Goal: Check status

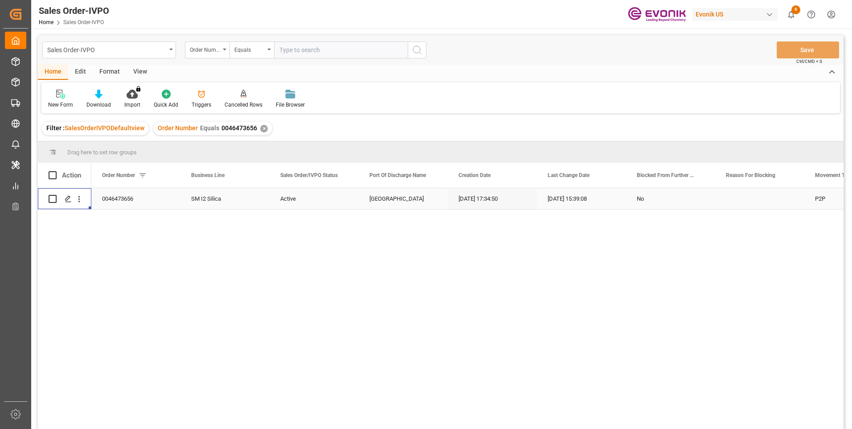
click at [303, 50] on input "text" at bounding box center [341, 49] width 134 height 17
paste input "0046434334"
type input "0046434334"
click at [416, 49] on icon "search button" at bounding box center [417, 50] width 11 height 11
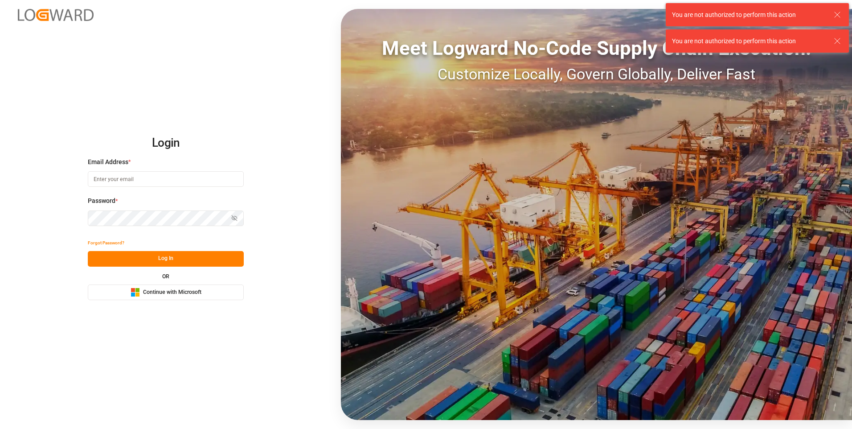
type input "[PERSON_NAME][EMAIL_ADDRESS][DOMAIN_NAME]"
click at [157, 259] on button "Log In" at bounding box center [166, 259] width 156 height 16
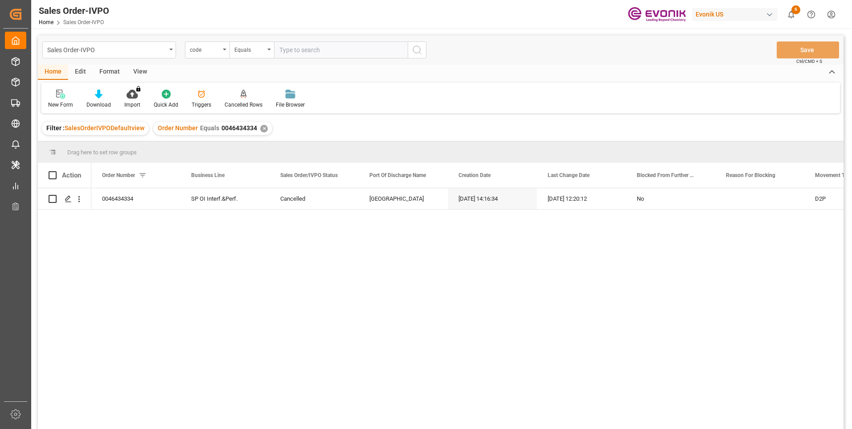
click at [292, 48] on input "text" at bounding box center [341, 49] width 134 height 17
click at [214, 53] on div "code" at bounding box center [205, 49] width 30 height 10
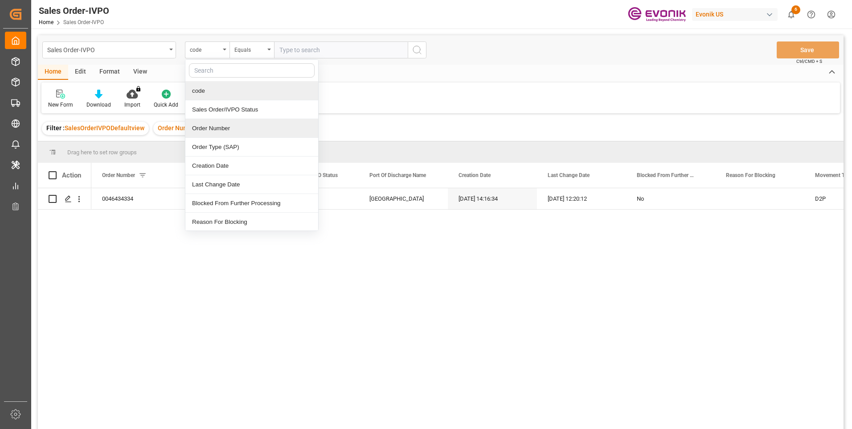
click at [199, 124] on div "Order Number" at bounding box center [251, 128] width 133 height 19
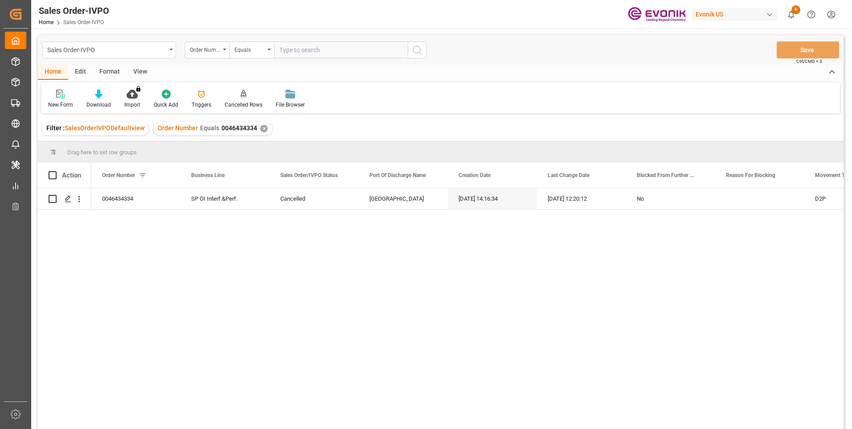
click at [296, 49] on input "text" at bounding box center [341, 49] width 134 height 17
paste input "0046434334"
type input "0046434334"
click at [417, 49] on icon "search button" at bounding box center [417, 50] width 11 height 11
click at [262, 130] on div "✕" at bounding box center [264, 129] width 8 height 8
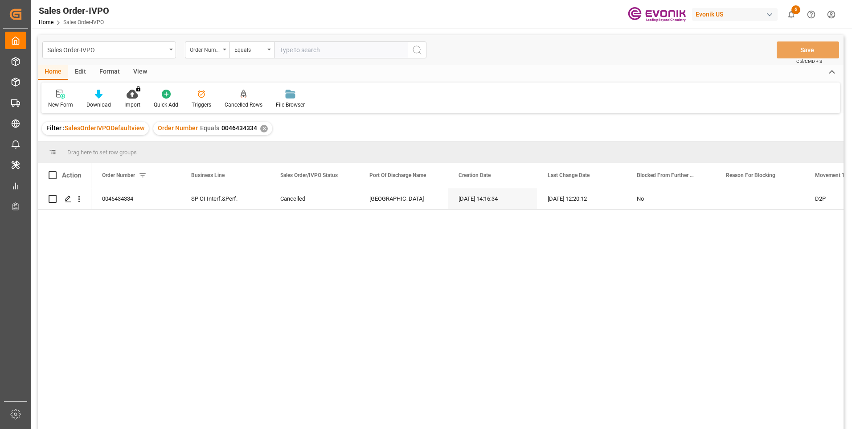
click at [805, 278] on div "0046434334 SP OI Interf.&Perf. Cancelled Antwerp 01-22-2025 14:16:34 10-13-2025…" at bounding box center [467, 311] width 752 height 246
